Goal: Navigation & Orientation: Find specific page/section

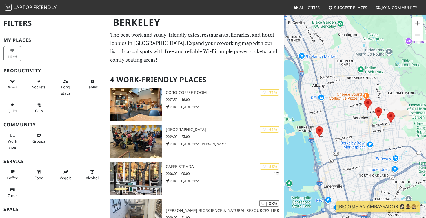
click at [155, 36] on div "Berkeley" at bounding box center [213, 25] width 426 height 23
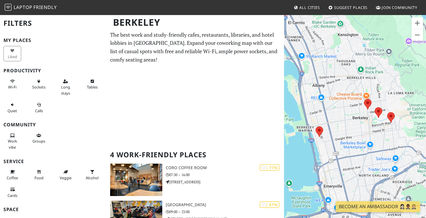
click at [34, 7] on span "Friendly" at bounding box center [44, 7] width 23 height 6
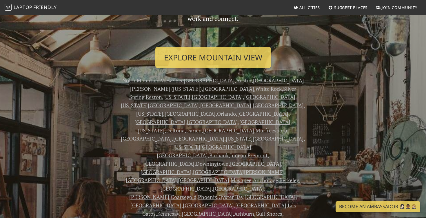
scroll to position [57, 0]
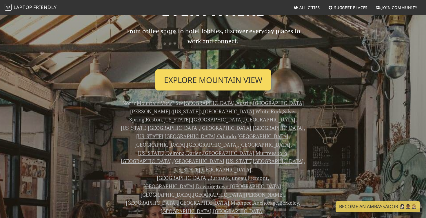
click at [211, 79] on link "Explore Mountain View" at bounding box center [213, 79] width 116 height 21
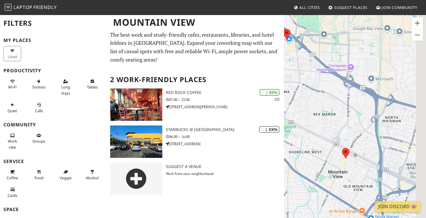
drag, startPoint x: 349, startPoint y: 158, endPoint x: 306, endPoint y: 133, distance: 50.1
click at [306, 133] on div "To navigate, press the arrow keys." at bounding box center [355, 123] width 142 height 218
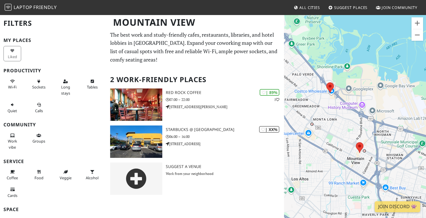
drag, startPoint x: 310, startPoint y: 129, endPoint x: 344, endPoint y: 134, distance: 34.0
click at [343, 134] on div "To navigate, press the arrow keys." at bounding box center [355, 123] width 142 height 218
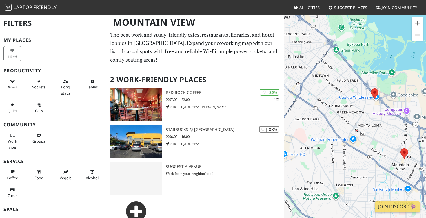
drag, startPoint x: 381, startPoint y: 148, endPoint x: 364, endPoint y: 132, distance: 23.5
click at [364, 132] on div "To navigate, press the arrow keys." at bounding box center [355, 123] width 142 height 218
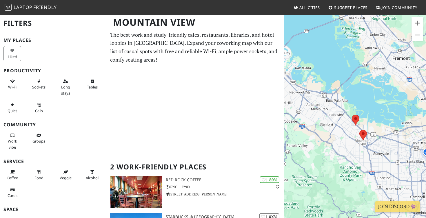
drag, startPoint x: 325, startPoint y: 122, endPoint x: 328, endPoint y: 124, distance: 3.9
click at [328, 124] on div "To navigate, press the arrow keys." at bounding box center [355, 123] width 142 height 218
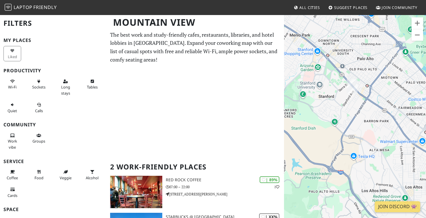
drag, startPoint x: 314, startPoint y: 94, endPoint x: 328, endPoint y: 104, distance: 17.4
click at [328, 104] on div "To navigate, press the arrow keys." at bounding box center [355, 123] width 142 height 218
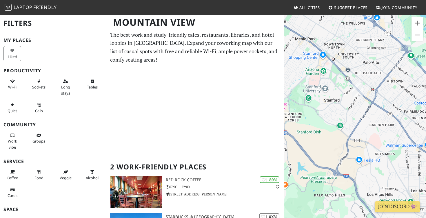
drag, startPoint x: 333, startPoint y: 90, endPoint x: 333, endPoint y: 103, distance: 13.0
click at [333, 103] on div "To navigate, press the arrow keys." at bounding box center [355, 123] width 142 height 218
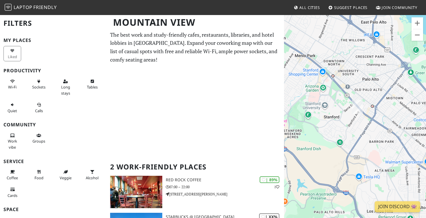
scroll to position [134, 0]
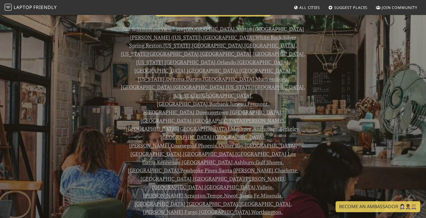
scroll to position [133, 0]
